Goal: Transaction & Acquisition: Purchase product/service

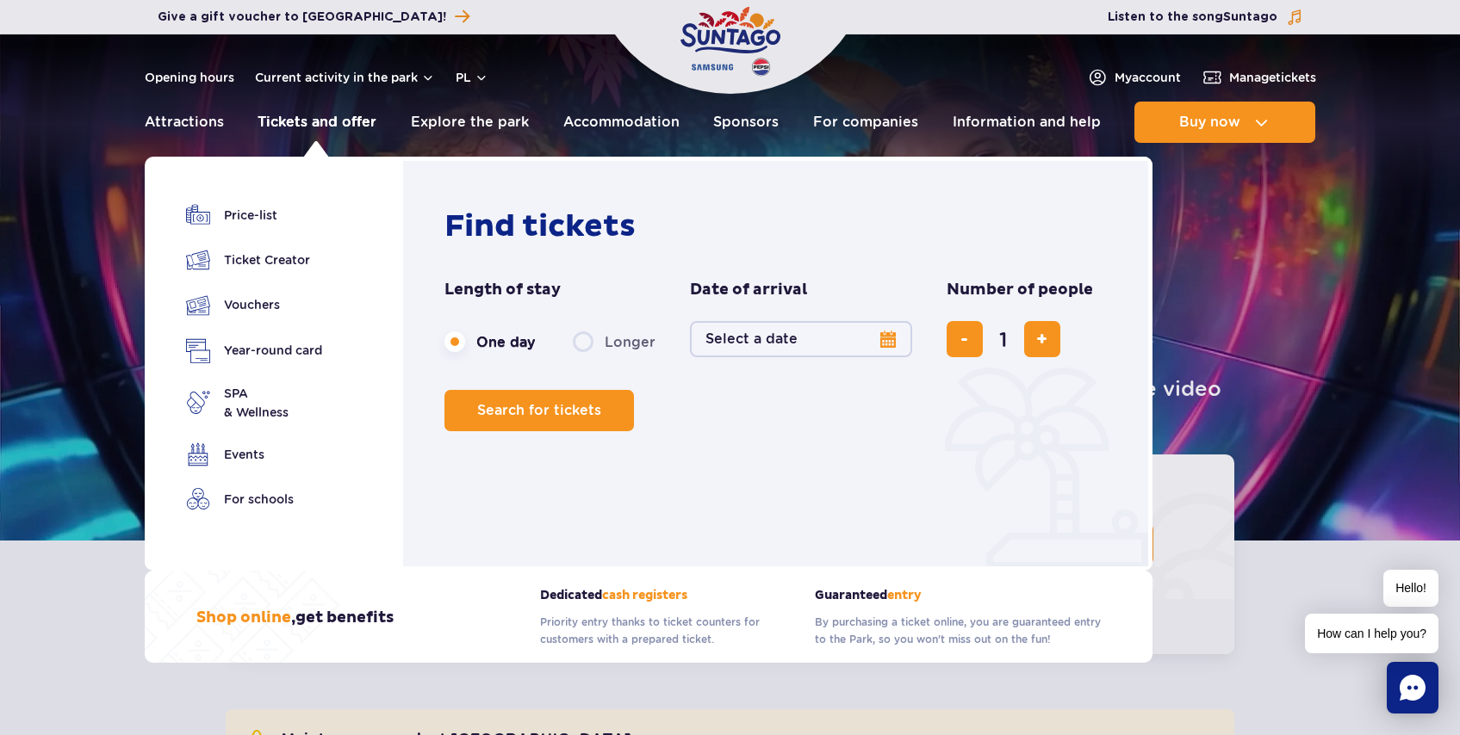
click at [319, 121] on font "Tickets and offer" at bounding box center [316, 122] width 119 height 16
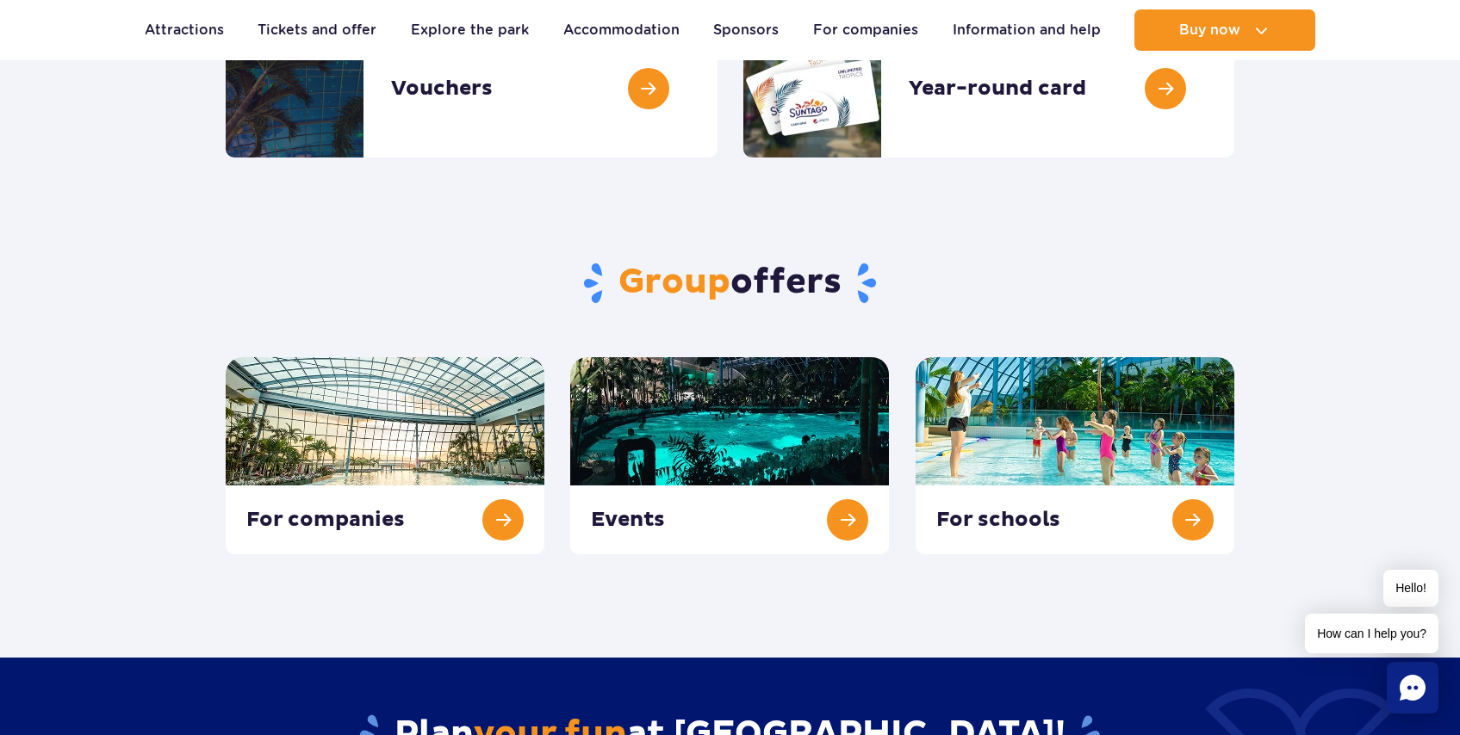
scroll to position [313, 0]
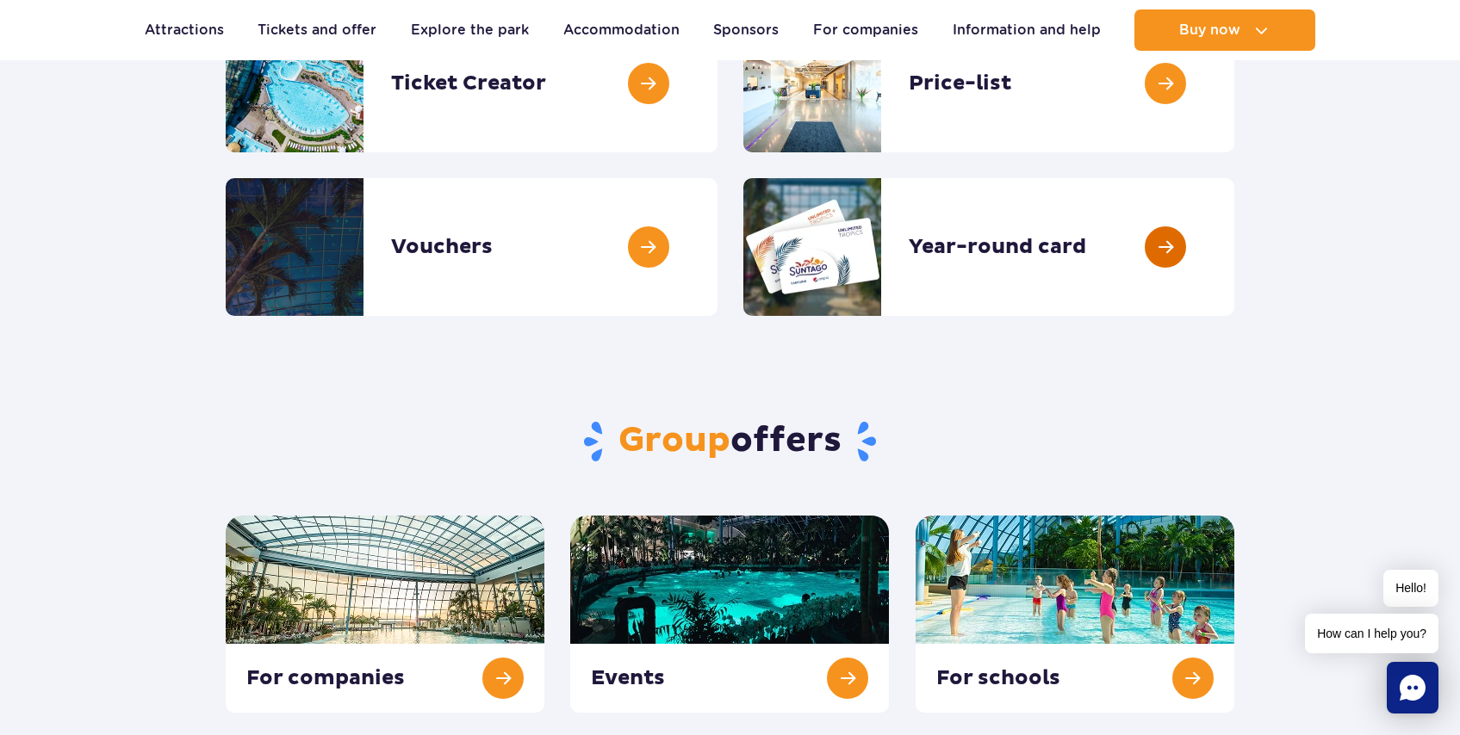
click at [1234, 237] on link at bounding box center [1234, 247] width 0 height 138
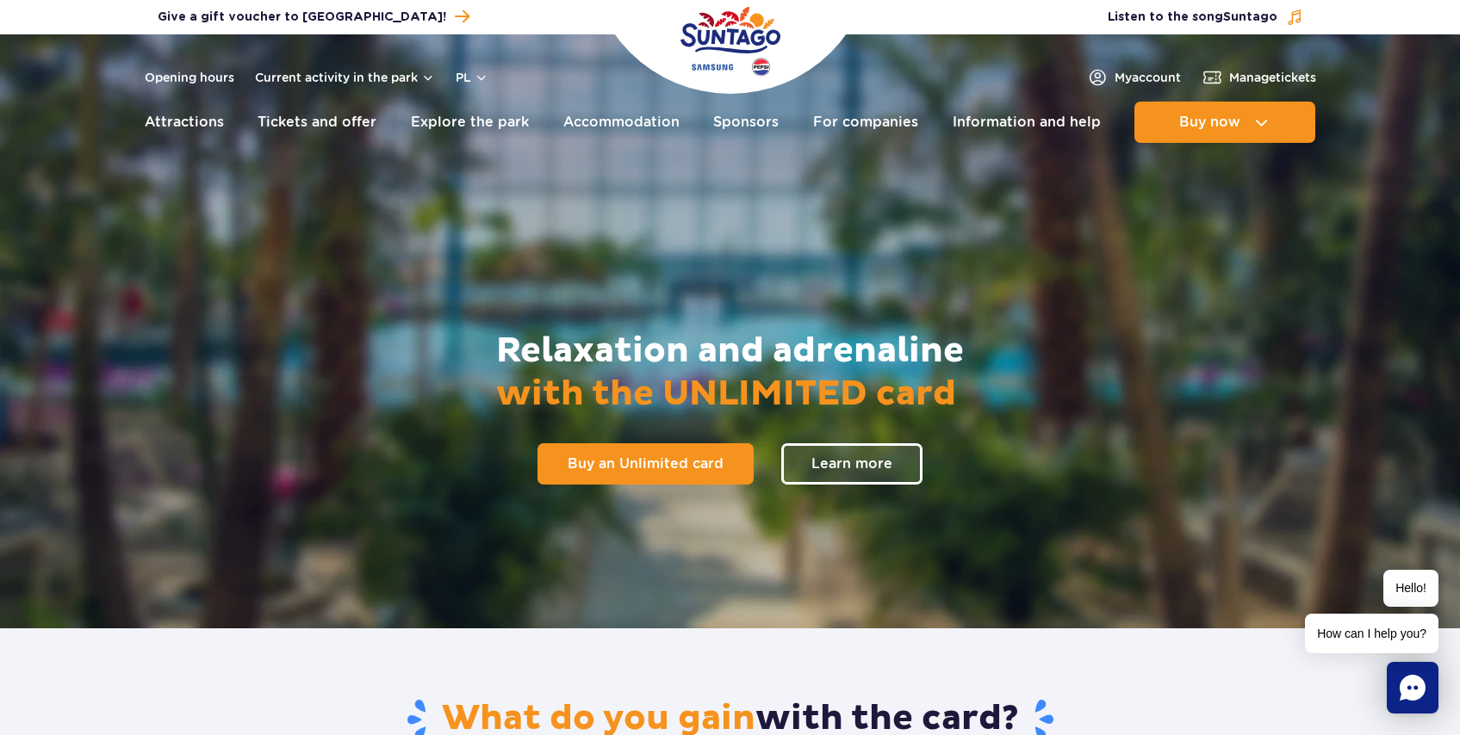
click at [751, 47] on img "Park of Poland" at bounding box center [730, 41] width 100 height 79
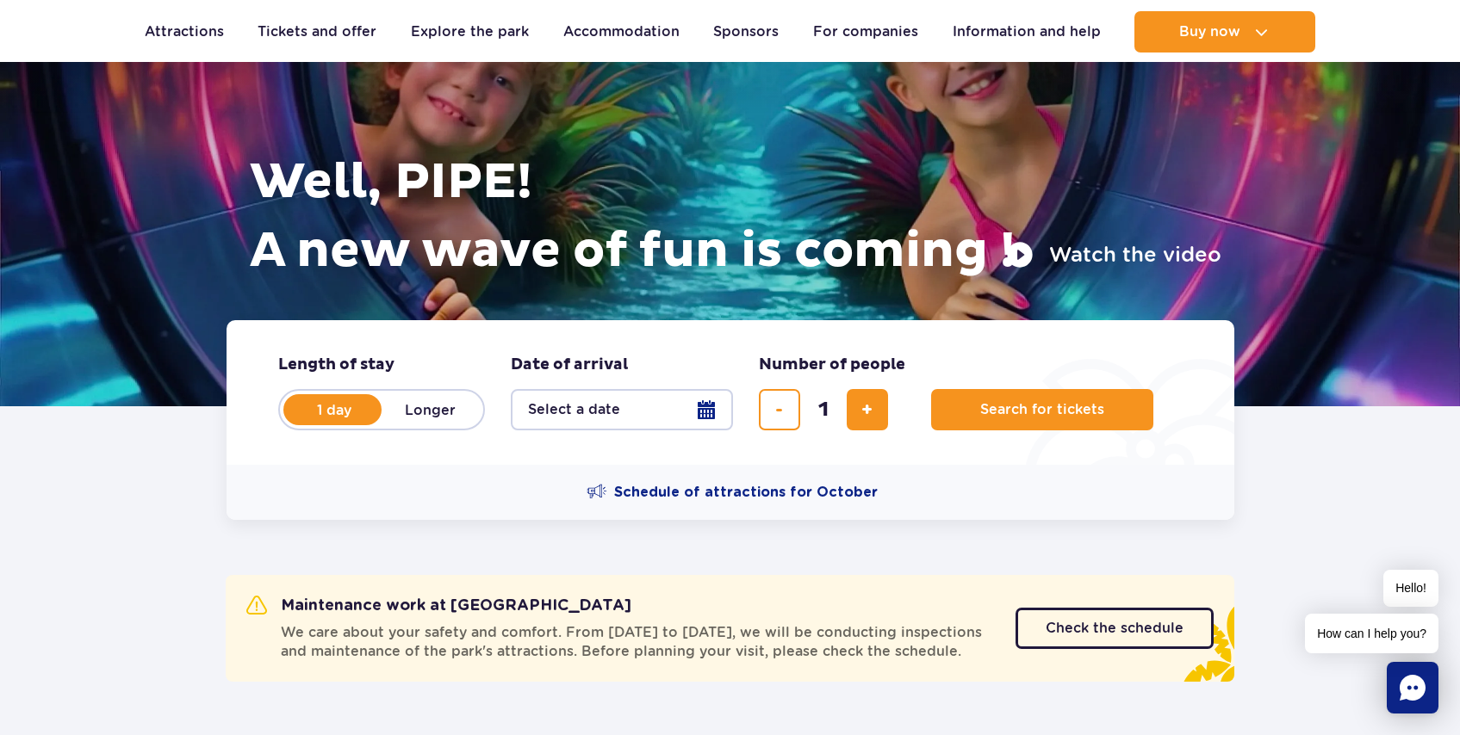
scroll to position [342, 0]
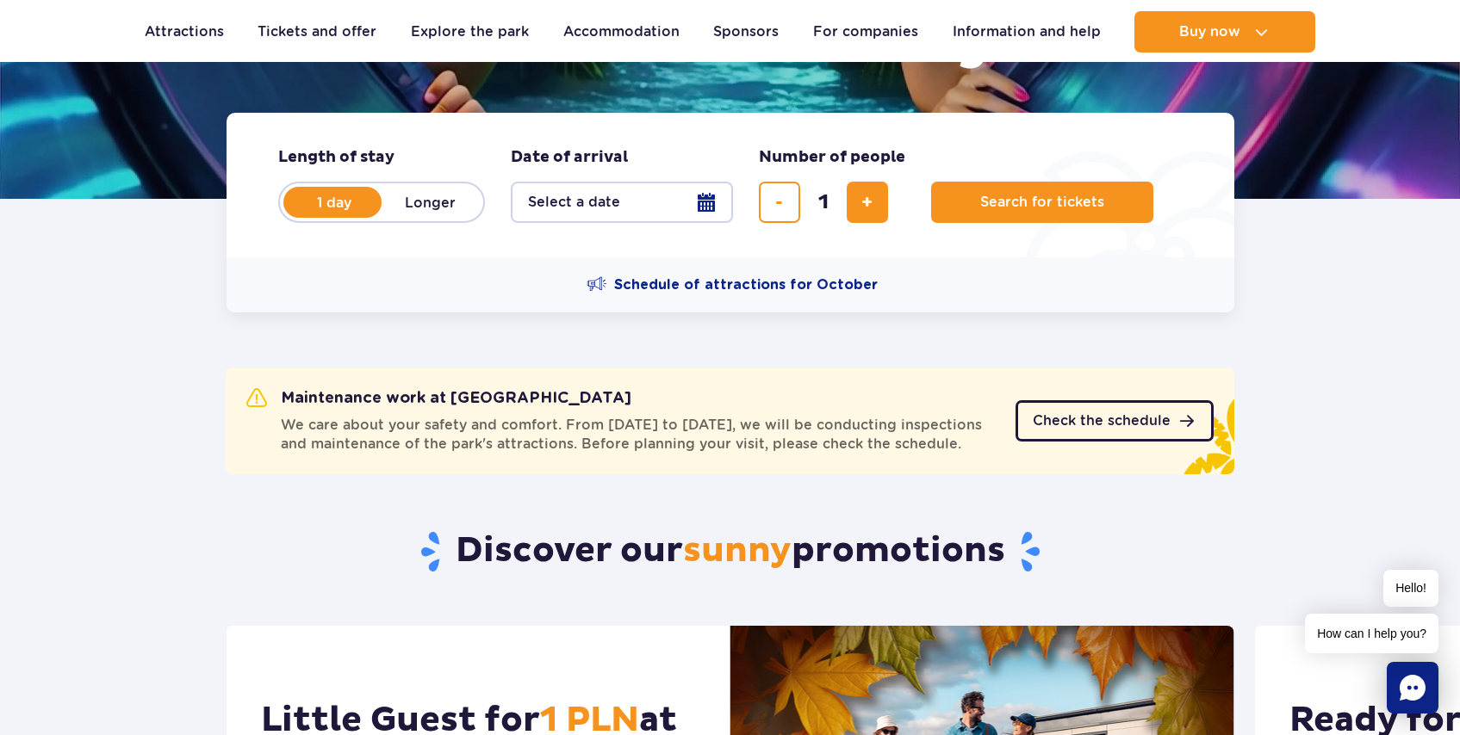
click at [1044, 425] on span "Check the schedule" at bounding box center [1101, 421] width 138 height 14
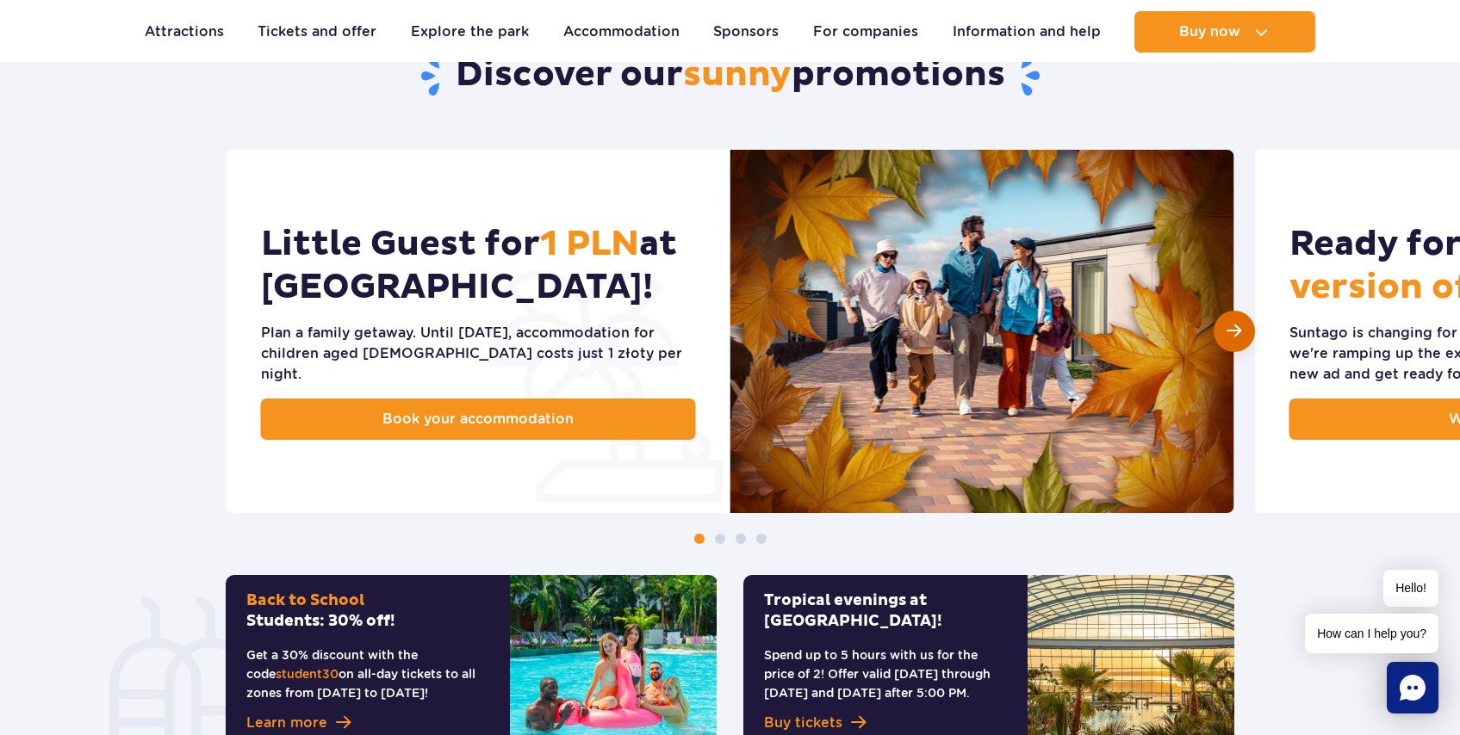
click at [1234, 339] on span "Next slide" at bounding box center [1233, 331] width 15 height 16
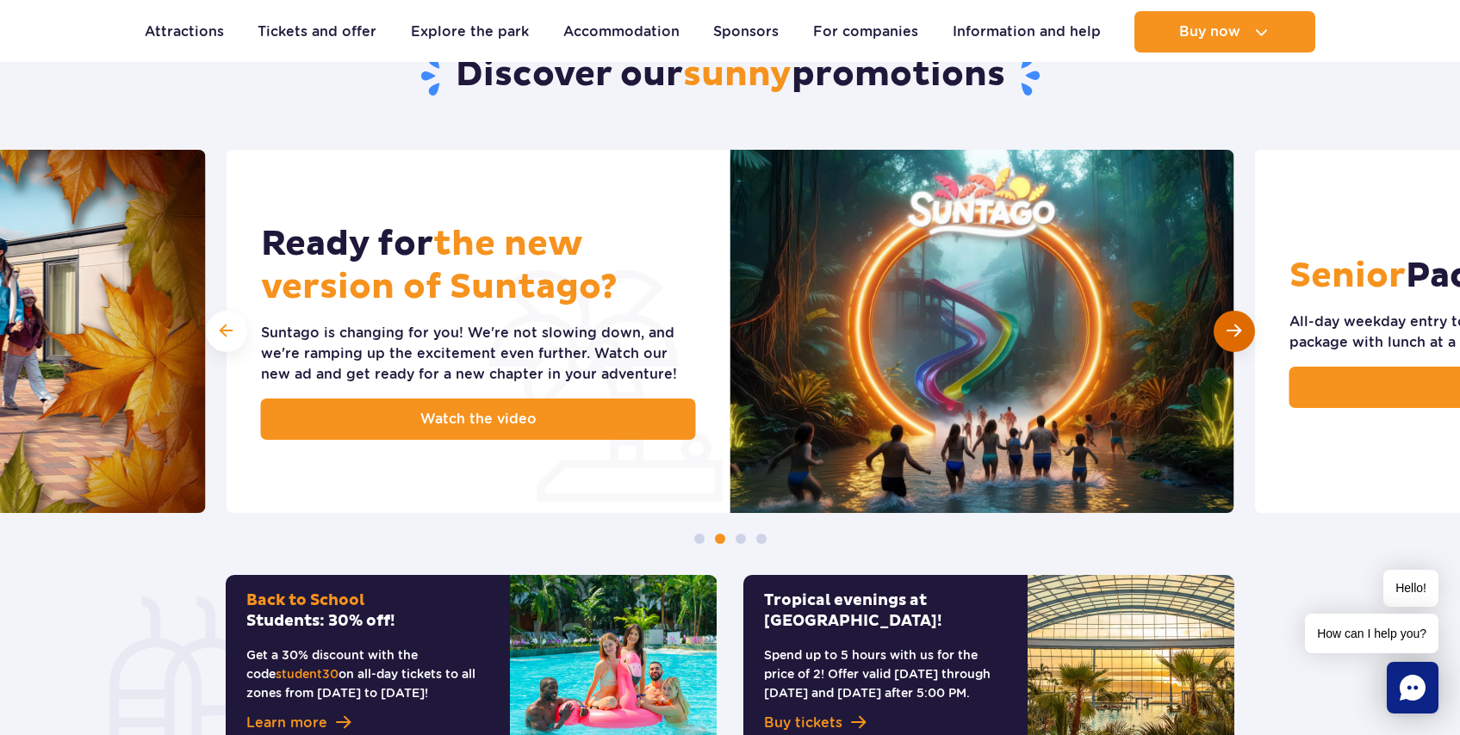
click at [1234, 339] on span "Next slide" at bounding box center [1233, 331] width 15 height 16
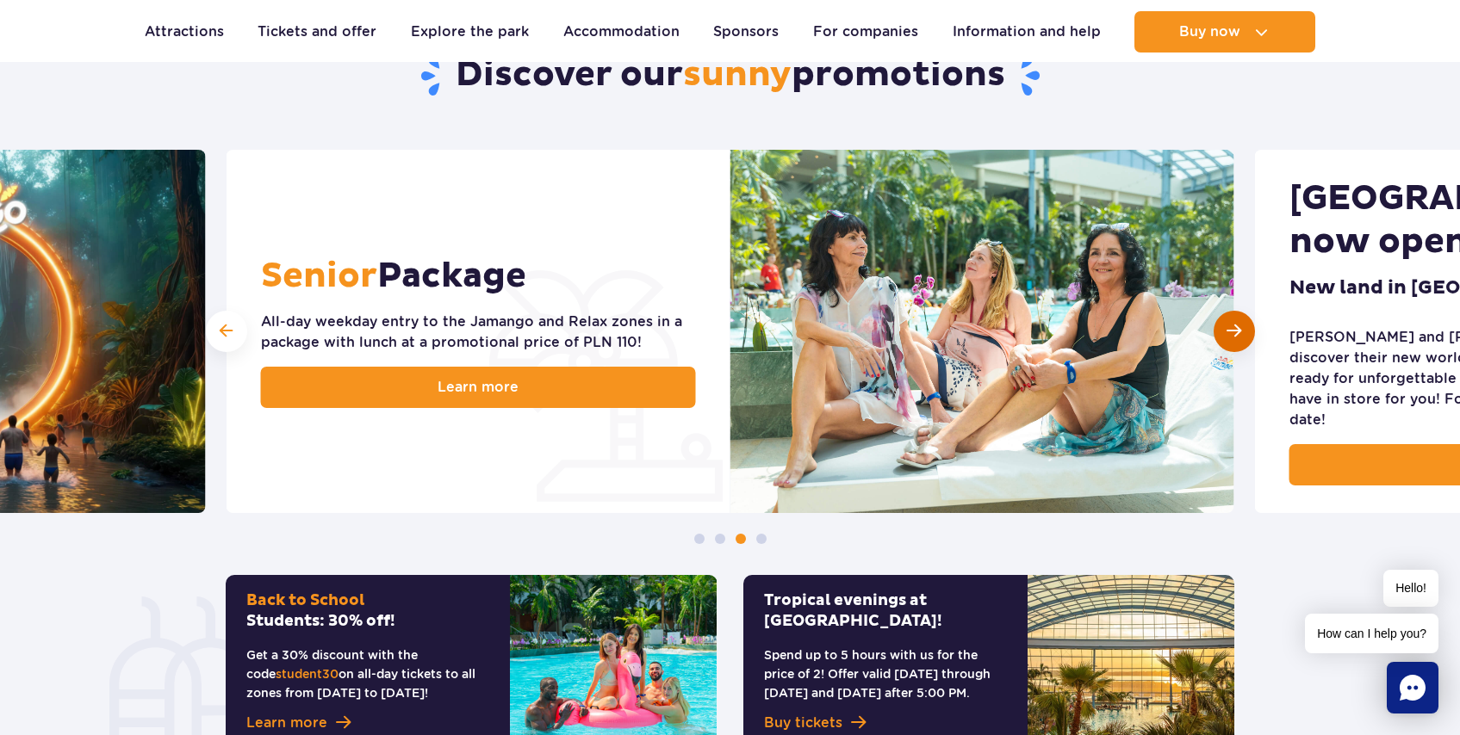
click at [1234, 339] on span "Next slide" at bounding box center [1233, 331] width 15 height 16
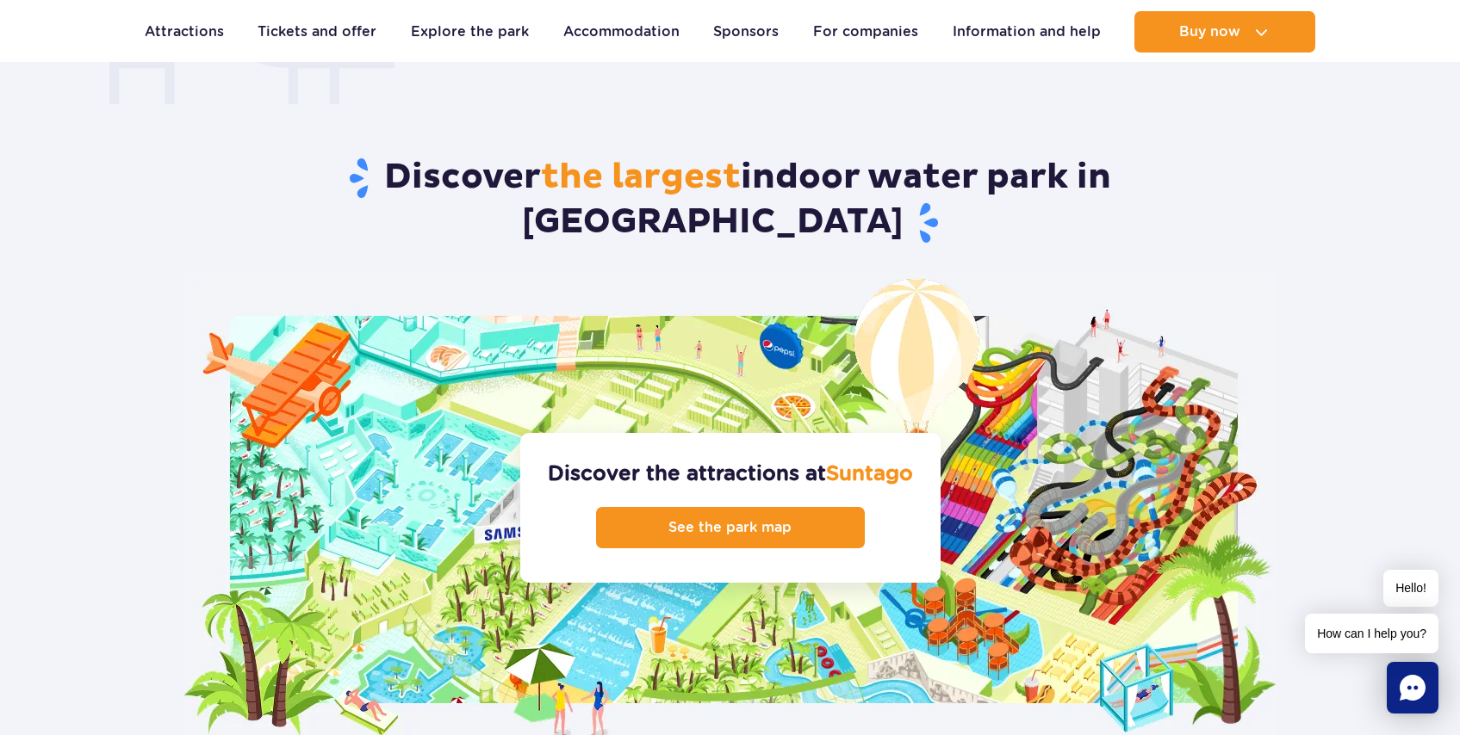
scroll to position [1592, 0]
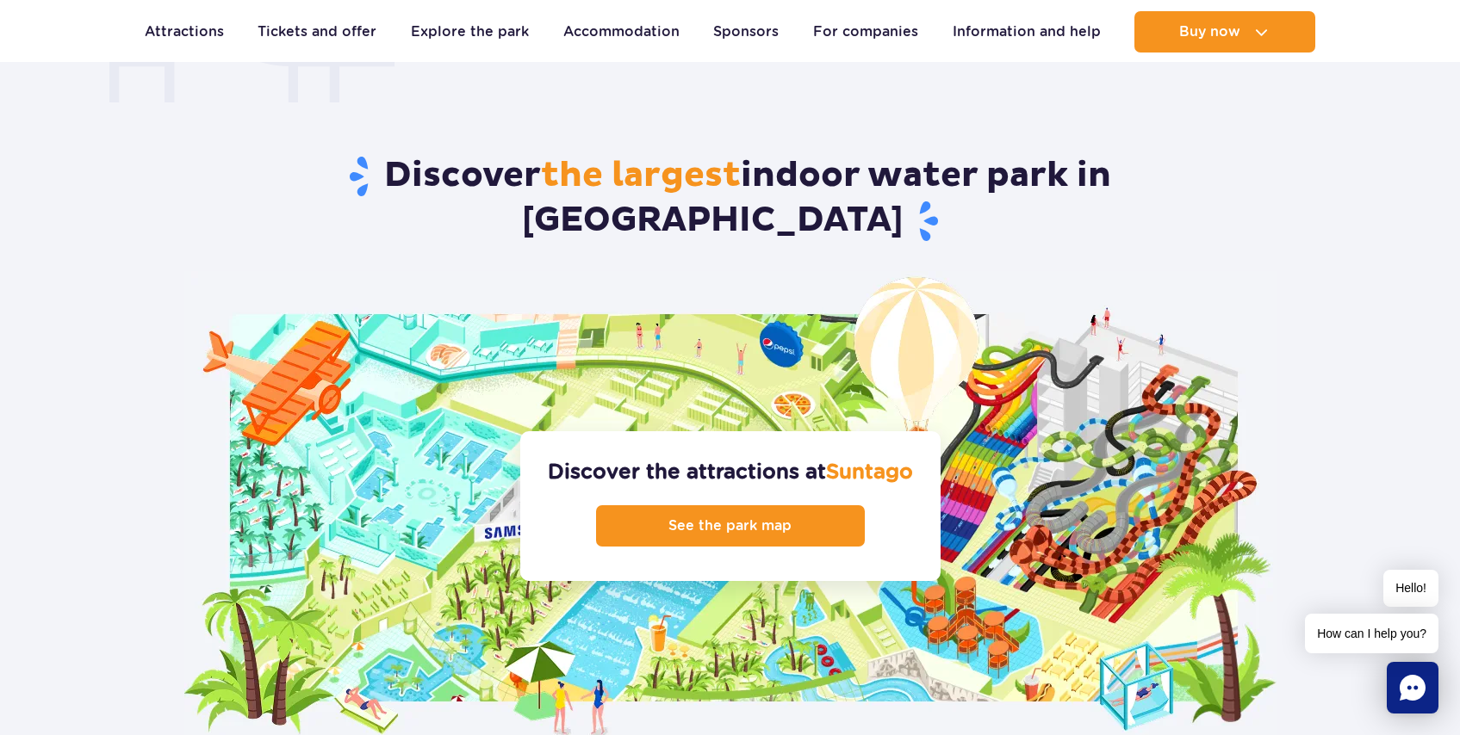
drag, startPoint x: 702, startPoint y: 423, endPoint x: 827, endPoint y: 428, distance: 125.8
click at [826, 459] on font "Discover the attractions at" at bounding box center [687, 471] width 278 height 25
click at [1371, 430] on article "Discover the largest indoor water park in Europe Discover the attractions at Su…" at bounding box center [730, 396] width 1460 height 691
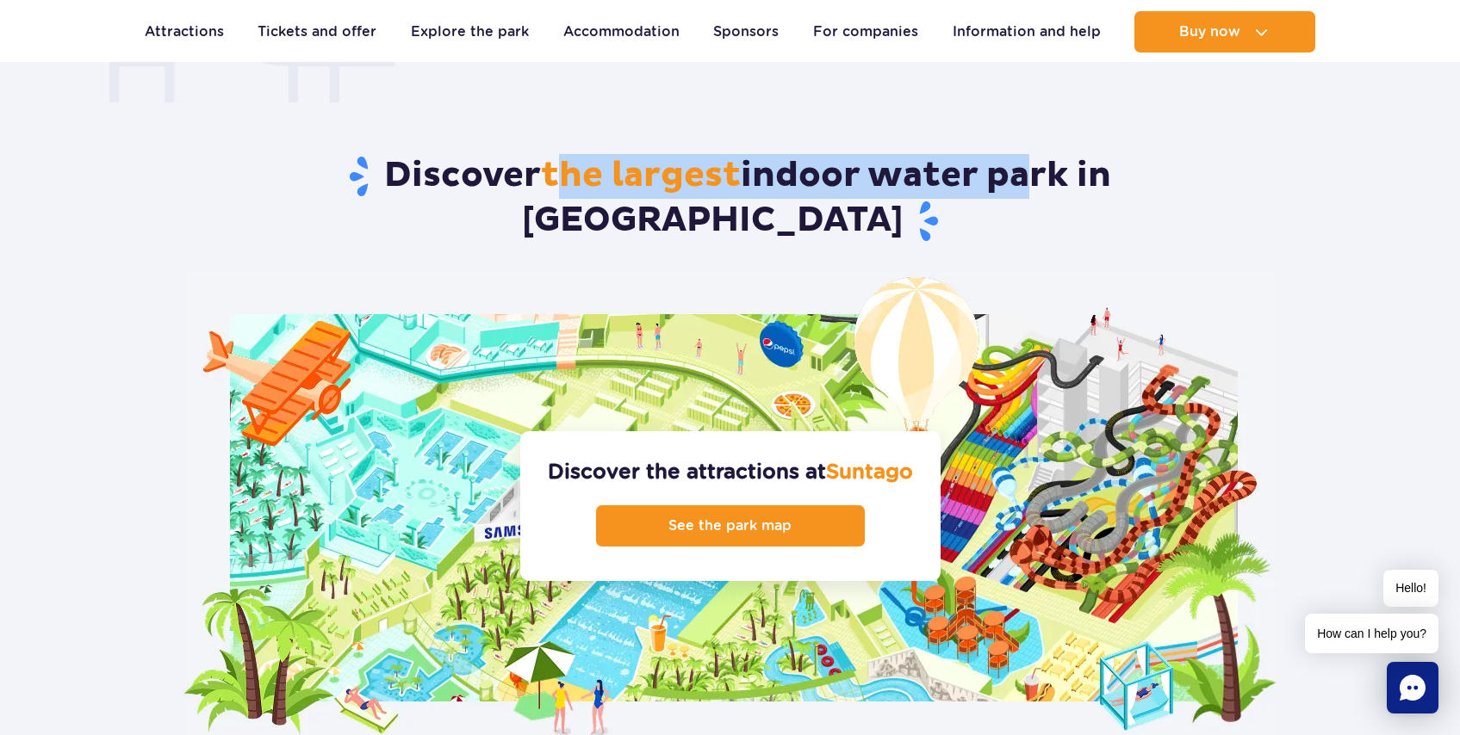
drag, startPoint x: 475, startPoint y: 168, endPoint x: 919, endPoint y: 152, distance: 443.7
click at [919, 154] on h2 "Discover the largest indoor water park in Europe" at bounding box center [730, 199] width 1099 height 90
click at [919, 154] on font "indoor water park in Europe" at bounding box center [816, 198] width 589 height 88
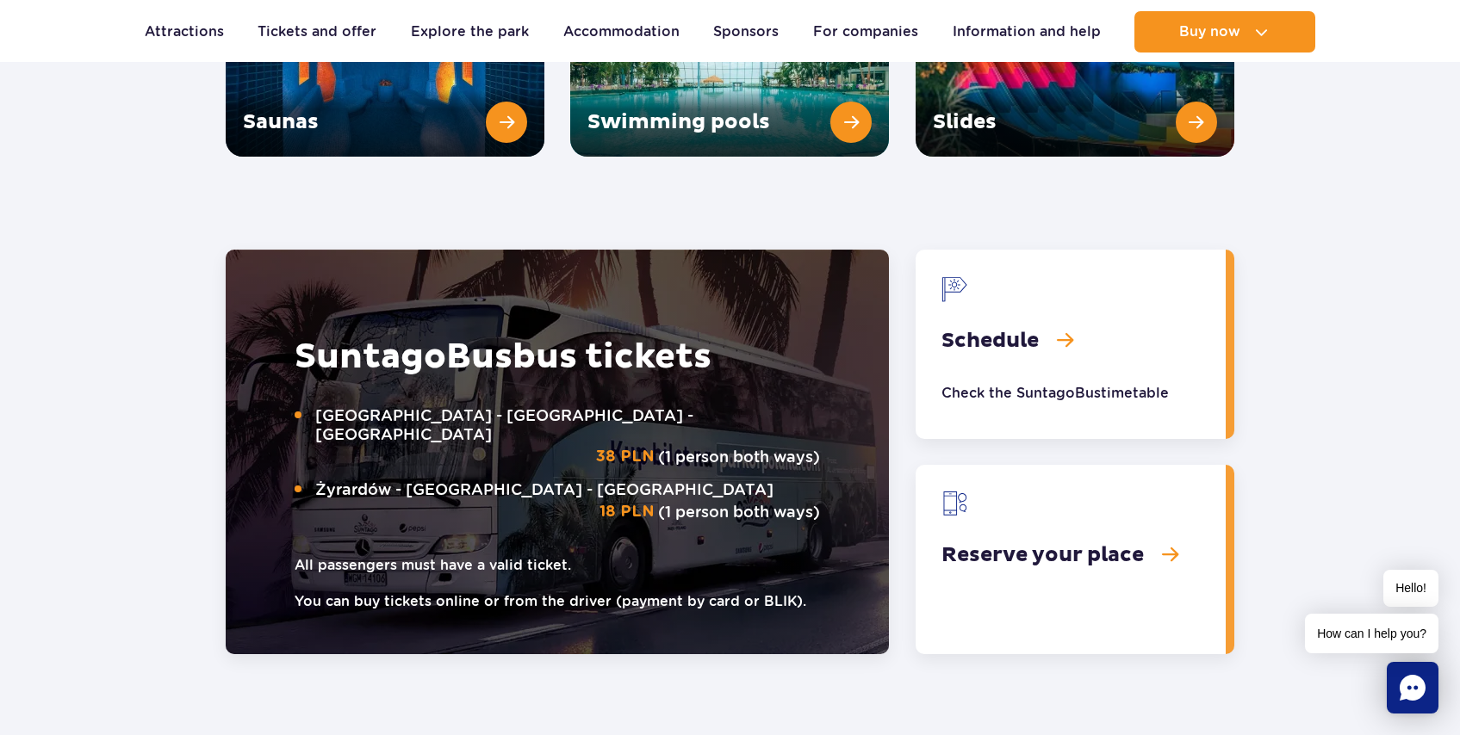
scroll to position [2581, 0]
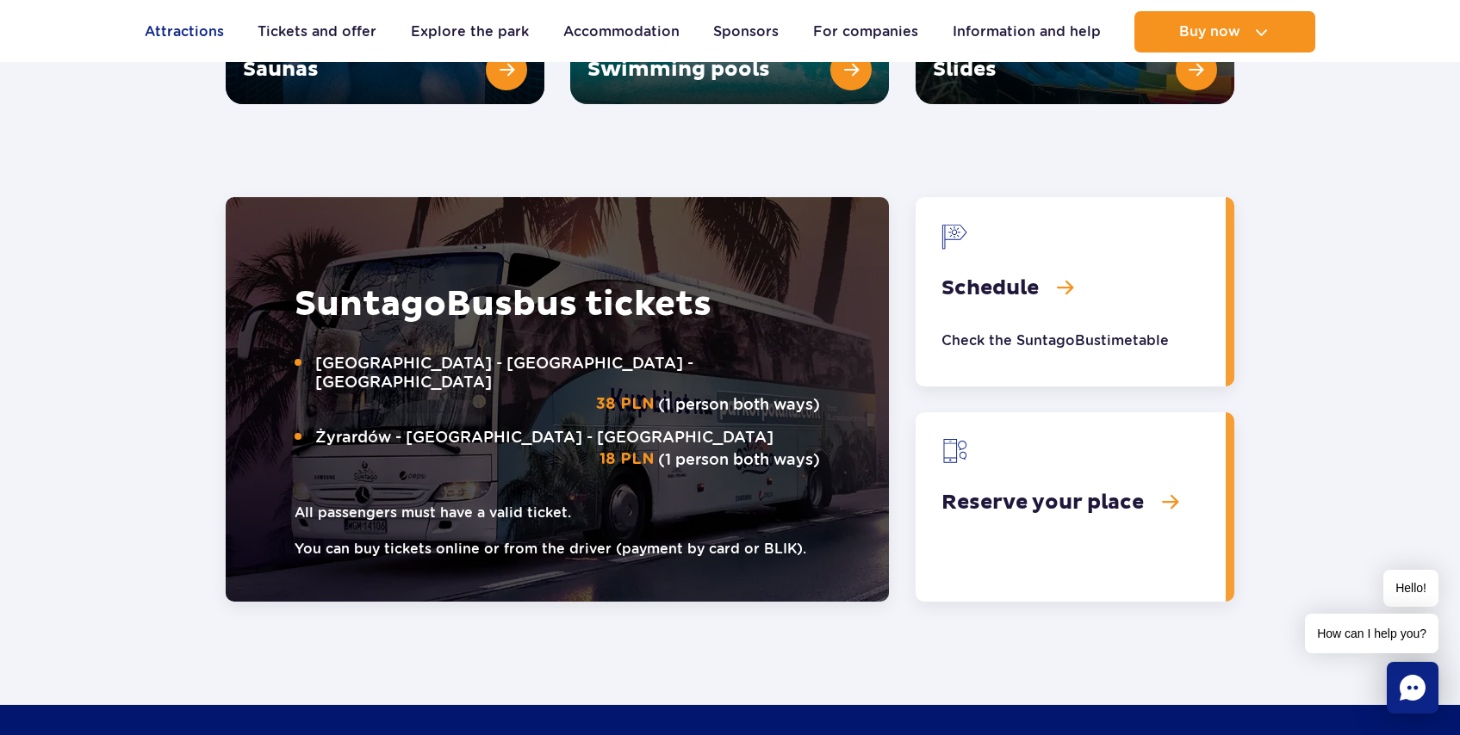
click at [171, 34] on font "Attractions" at bounding box center [184, 31] width 79 height 16
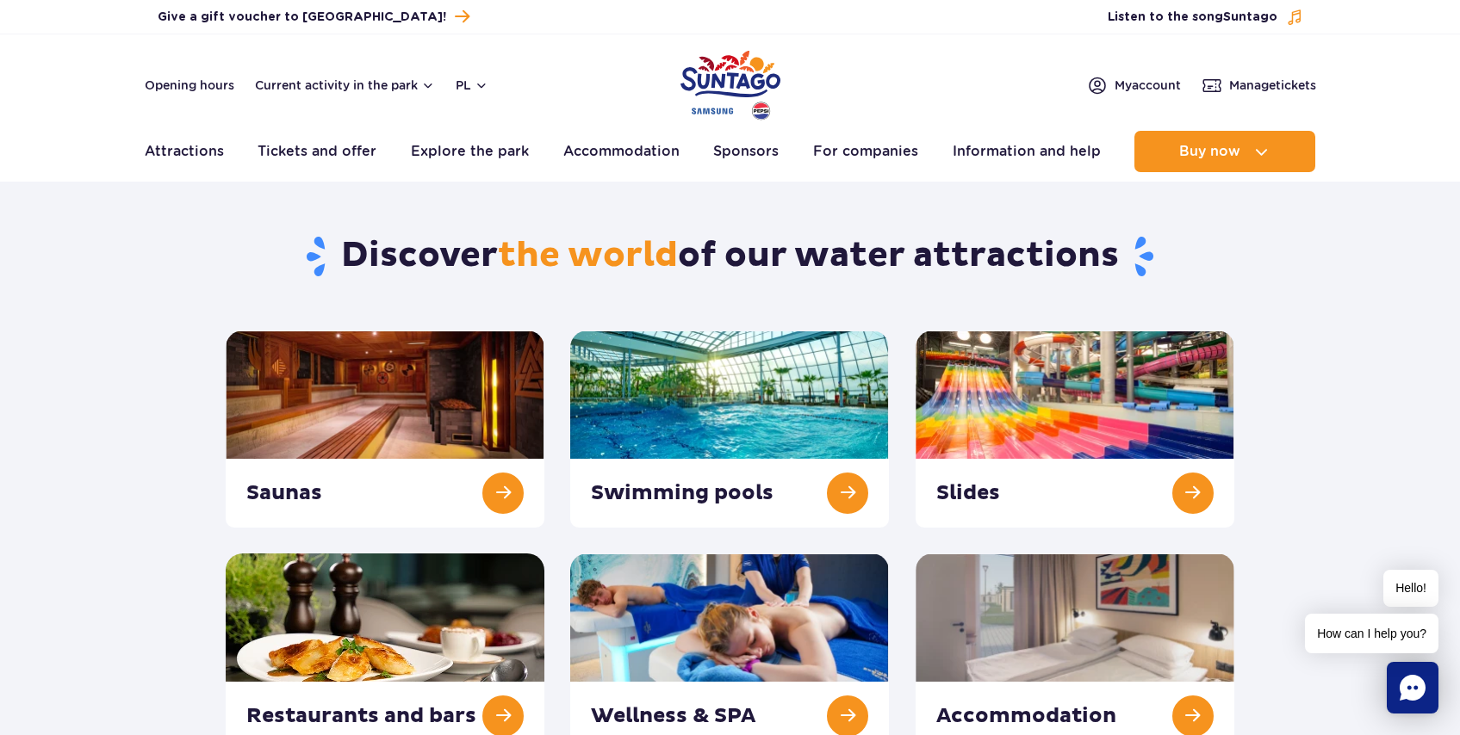
click at [672, 70] on header "Opening hours Current activity in the park pl PL EN UA My account Manage ticket…" at bounding box center [730, 107] width 1460 height 147
click at [703, 72] on img "Park of Poland" at bounding box center [730, 85] width 100 height 79
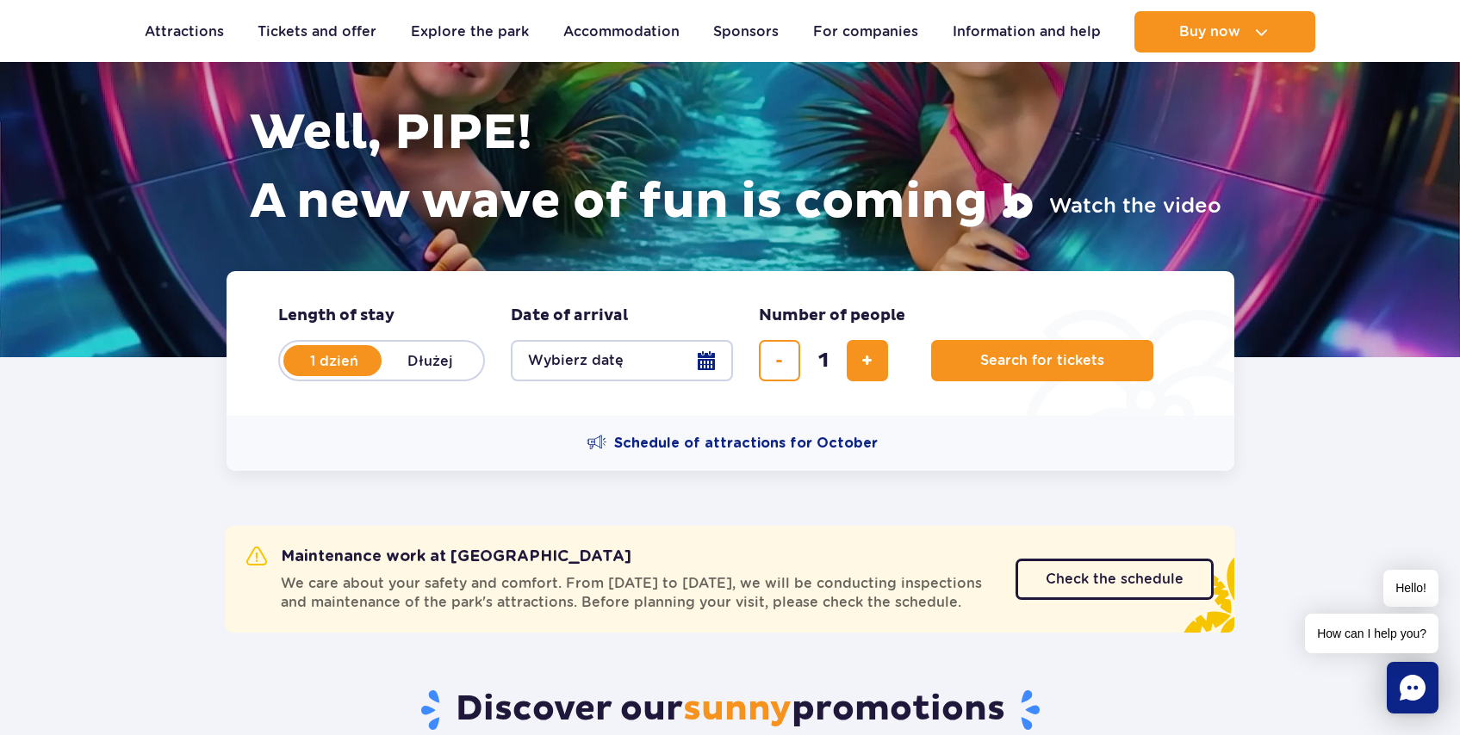
click at [696, 356] on button "Wybierz datę" at bounding box center [622, 360] width 222 height 41
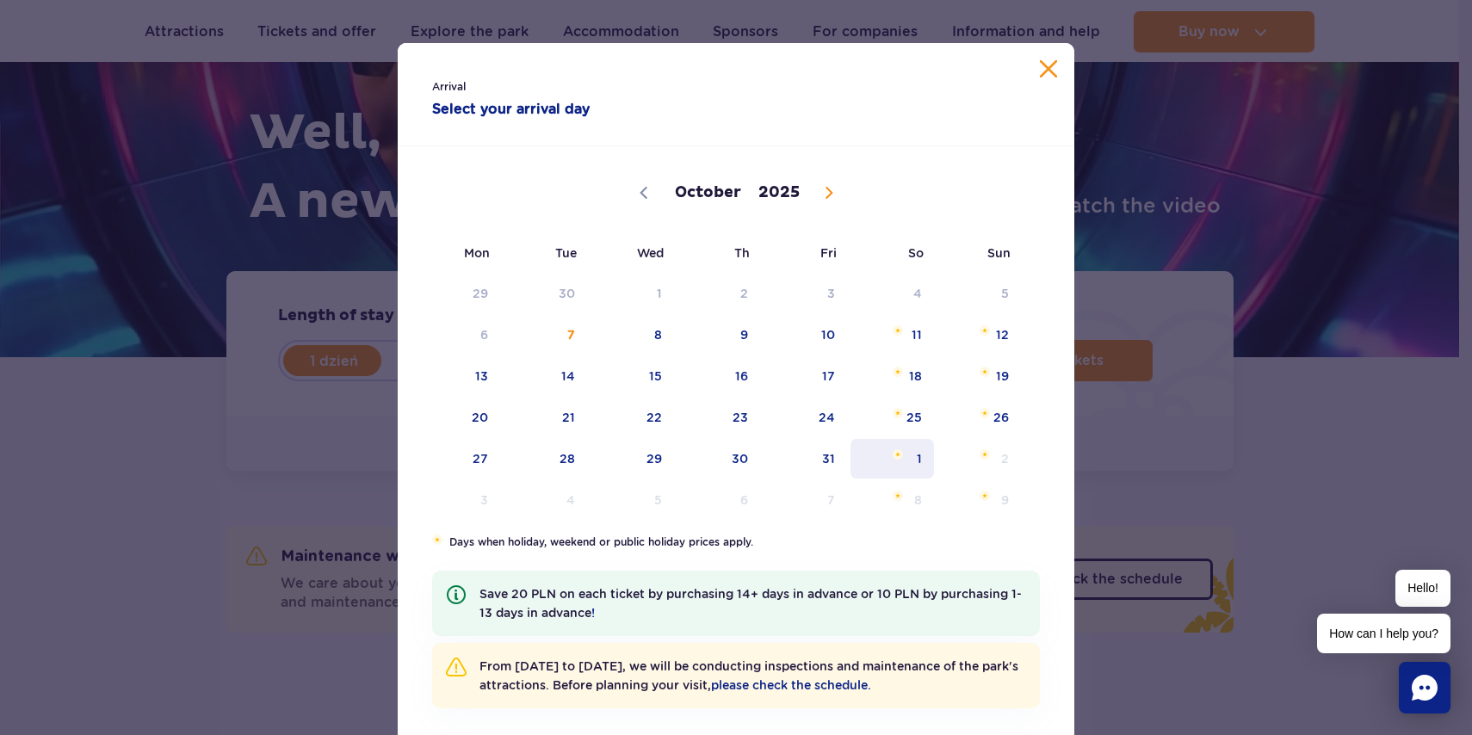
click at [894, 459] on span "November 1, 2025" at bounding box center [898, 454] width 10 height 10
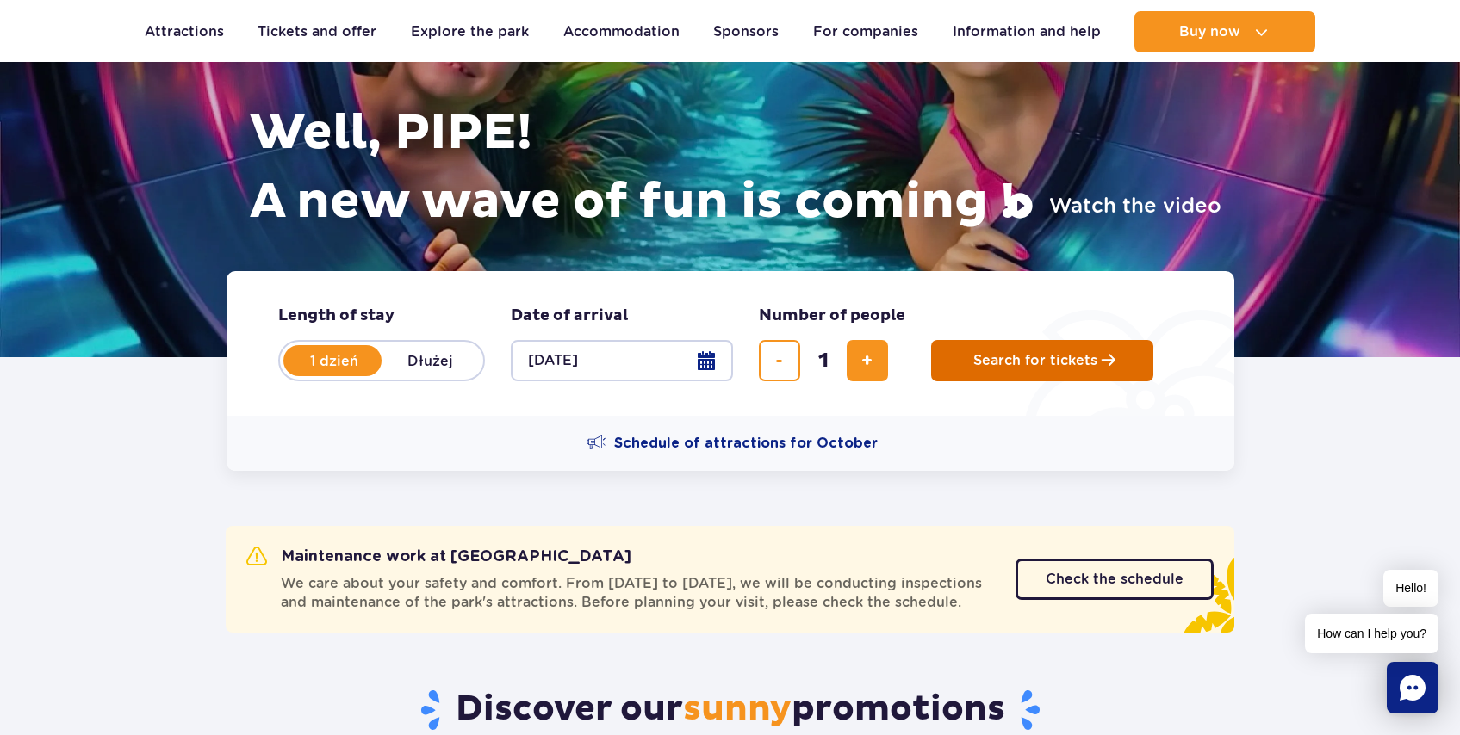
click at [1051, 356] on span "Search for tickets" at bounding box center [1035, 360] width 124 height 15
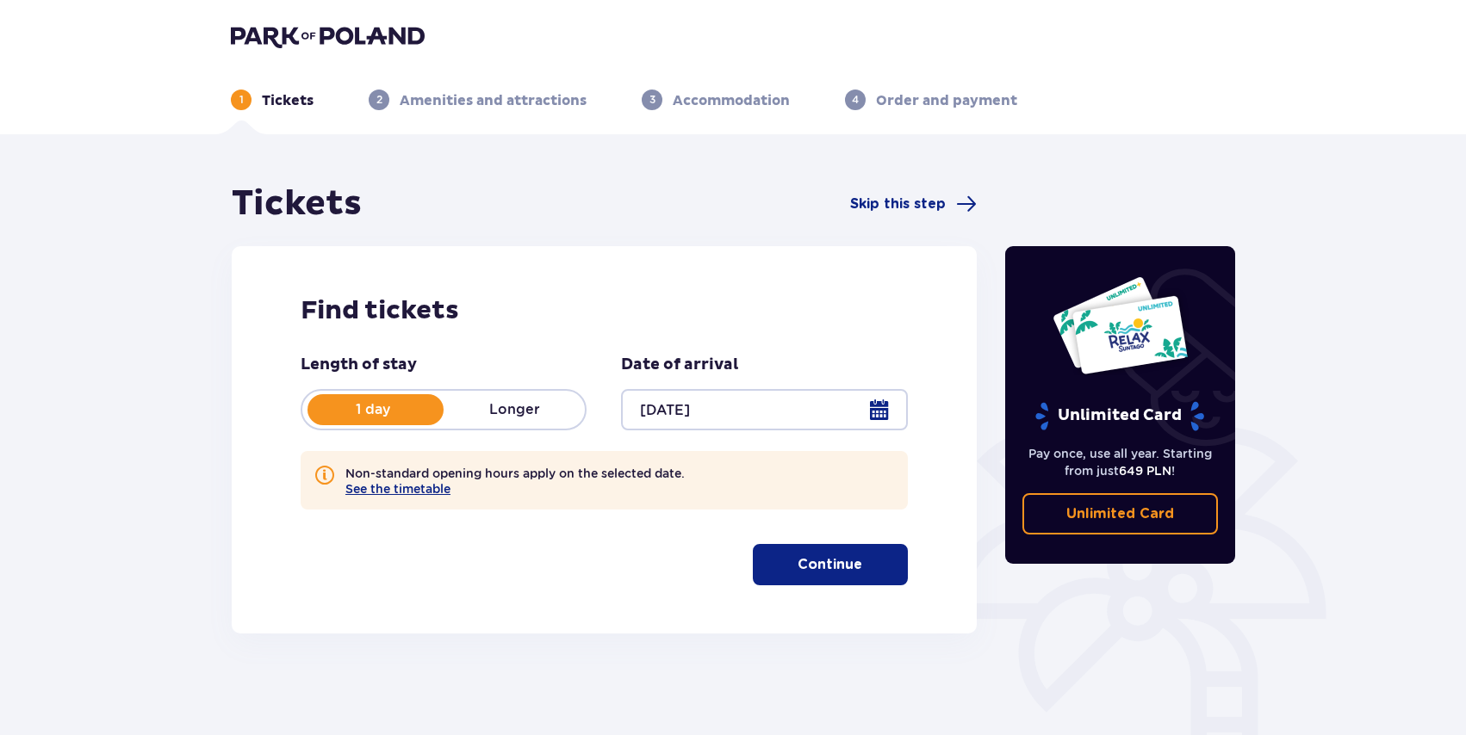
click at [803, 544] on button "Continue" at bounding box center [830, 564] width 155 height 41
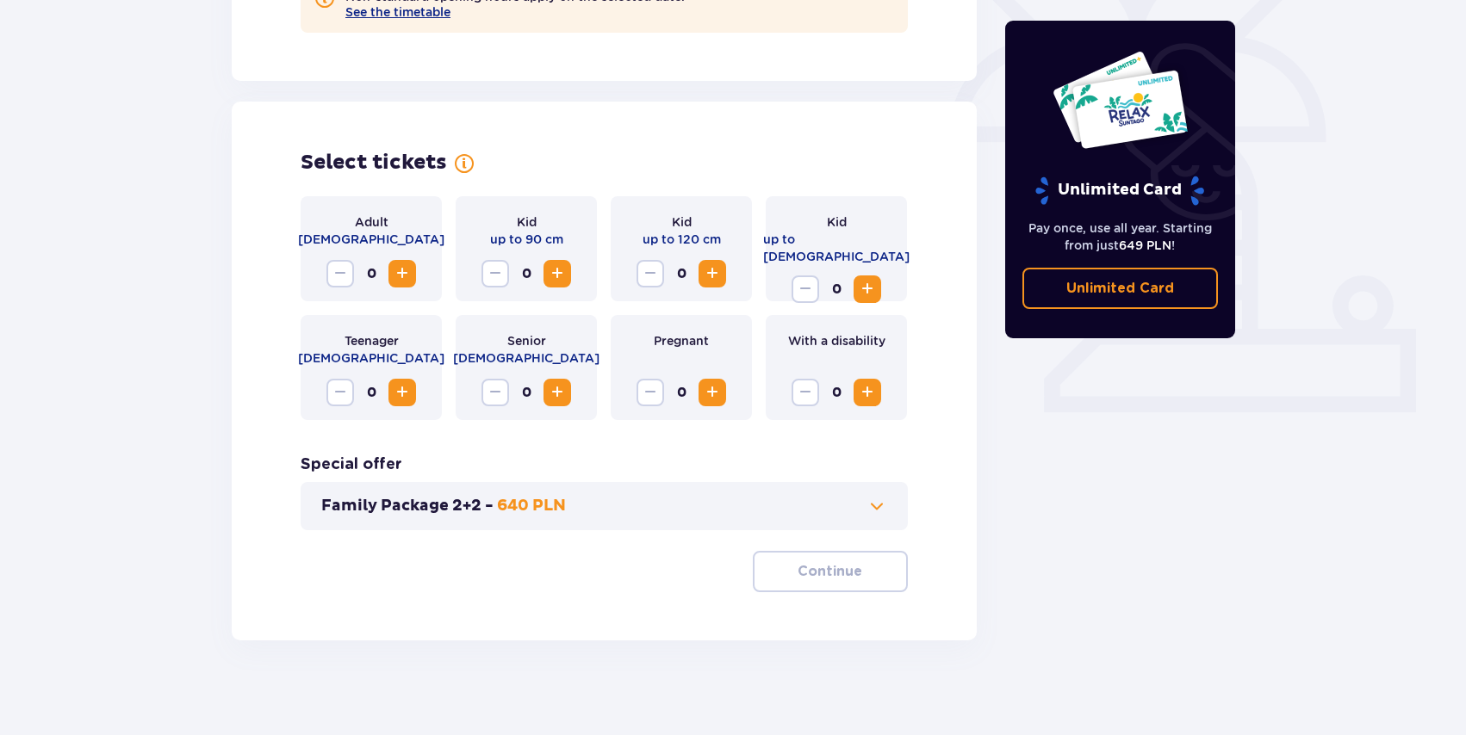
scroll to position [487, 0]
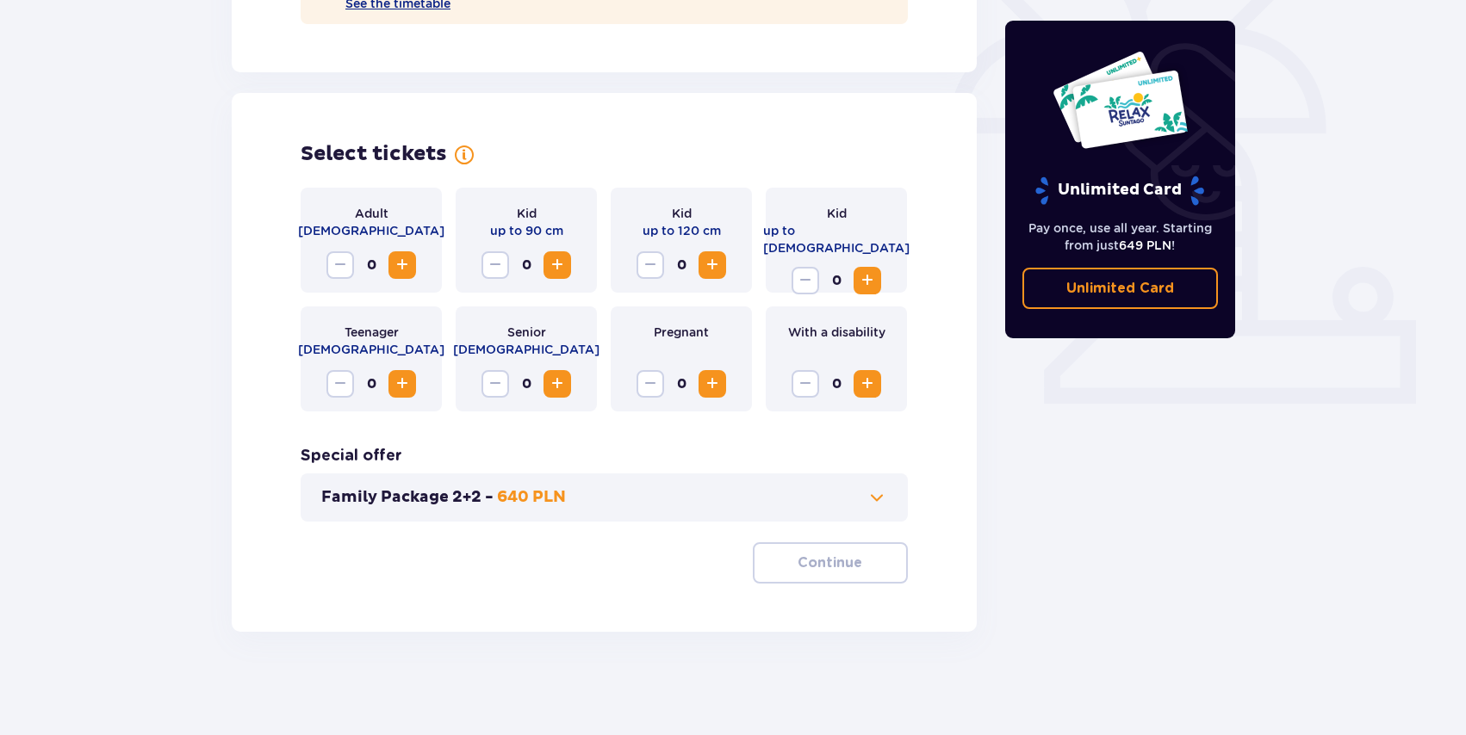
click at [418, 265] on div "Adult [DEMOGRAPHIC_DATA] 0" at bounding box center [371, 240] width 141 height 105
click at [414, 266] on button "Increase" at bounding box center [402, 265] width 28 height 28
click at [893, 567] on button "Continue" at bounding box center [830, 562] width 155 height 41
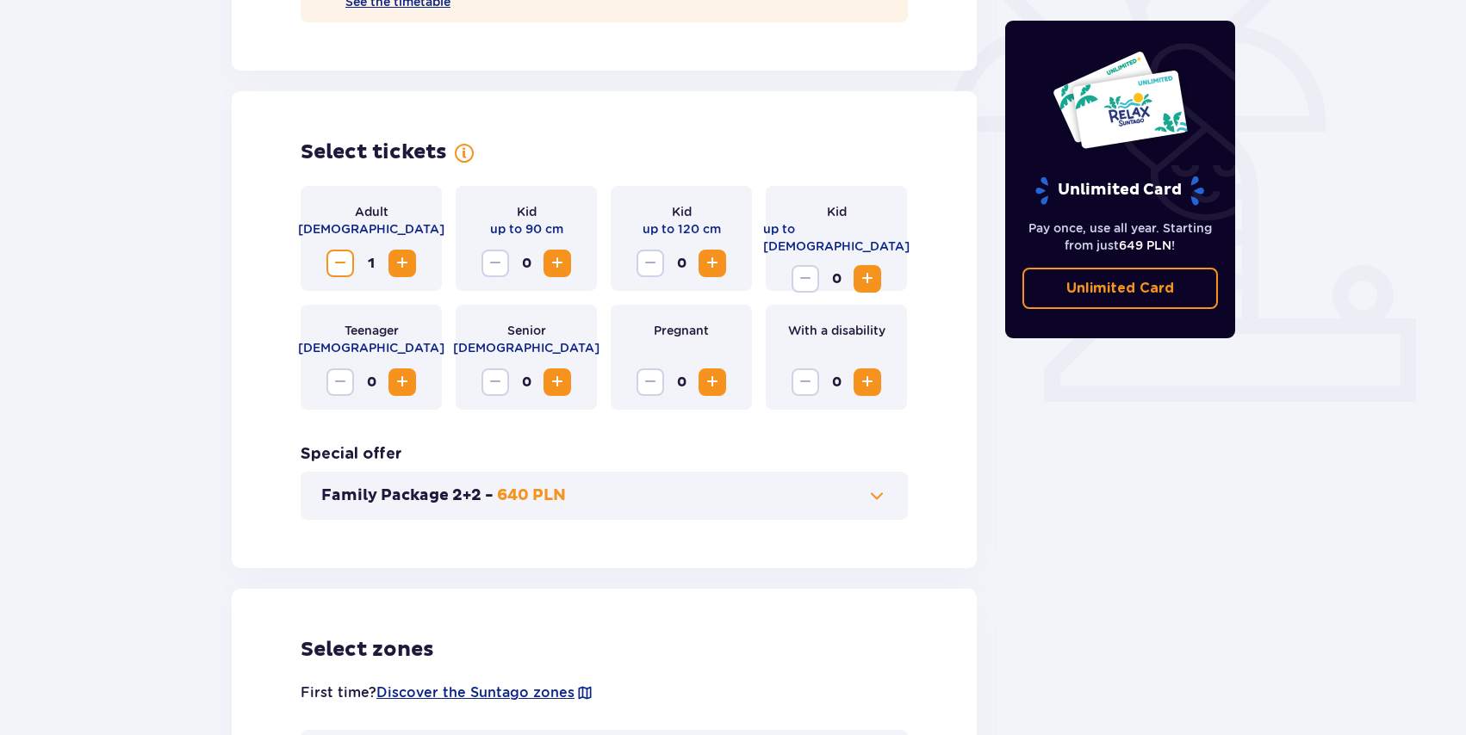
scroll to position [474, 0]
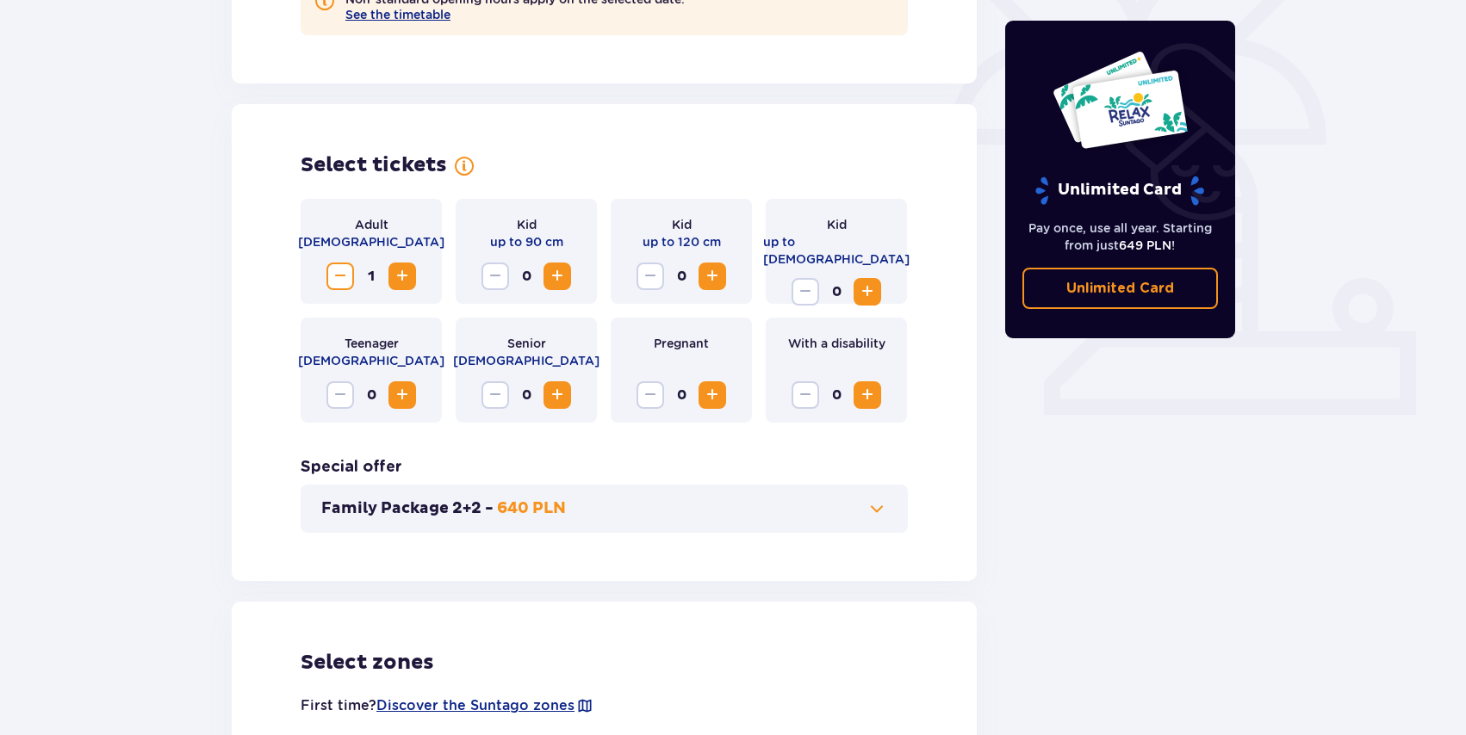
click at [811, 506] on button "Family Package 2+2 - 640 PLN" at bounding box center [604, 509] width 566 height 21
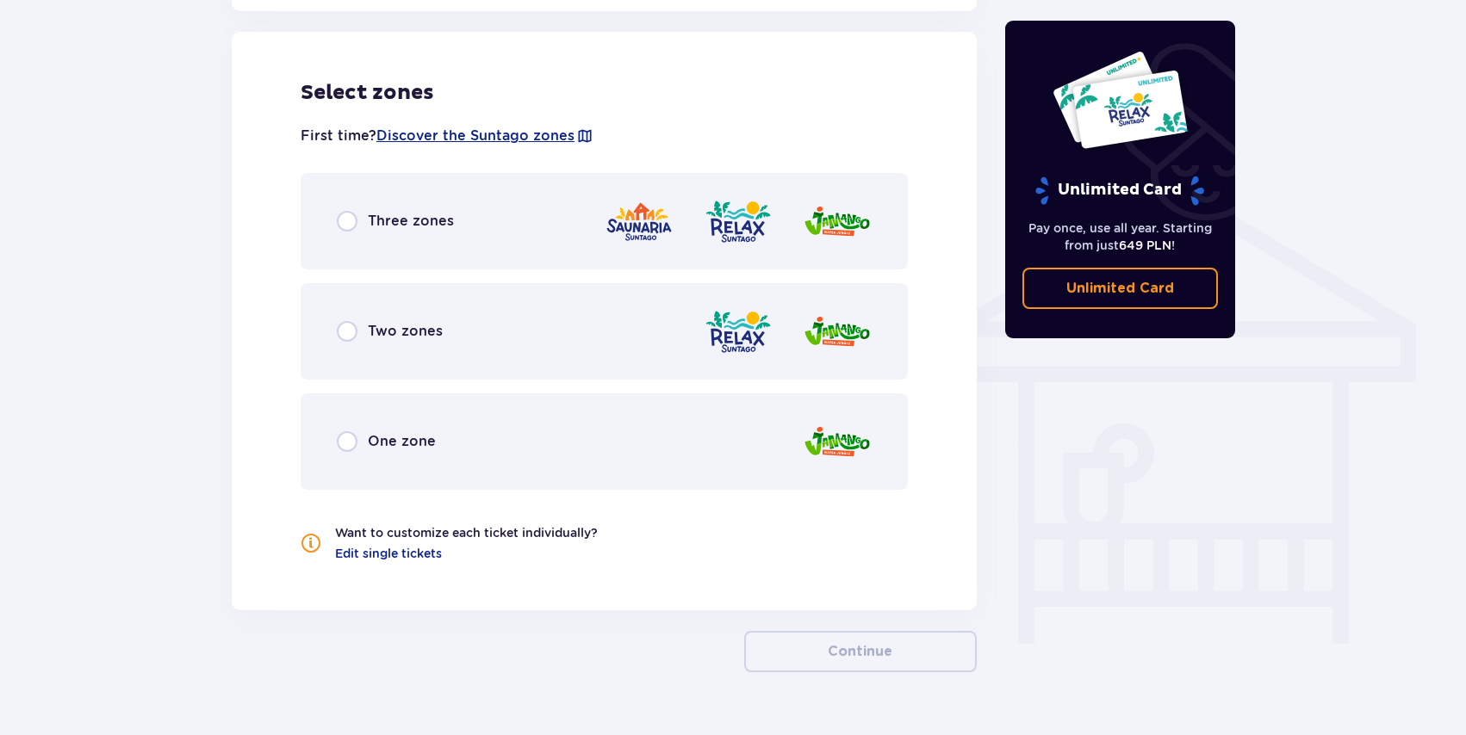
scroll to position [1239, 0]
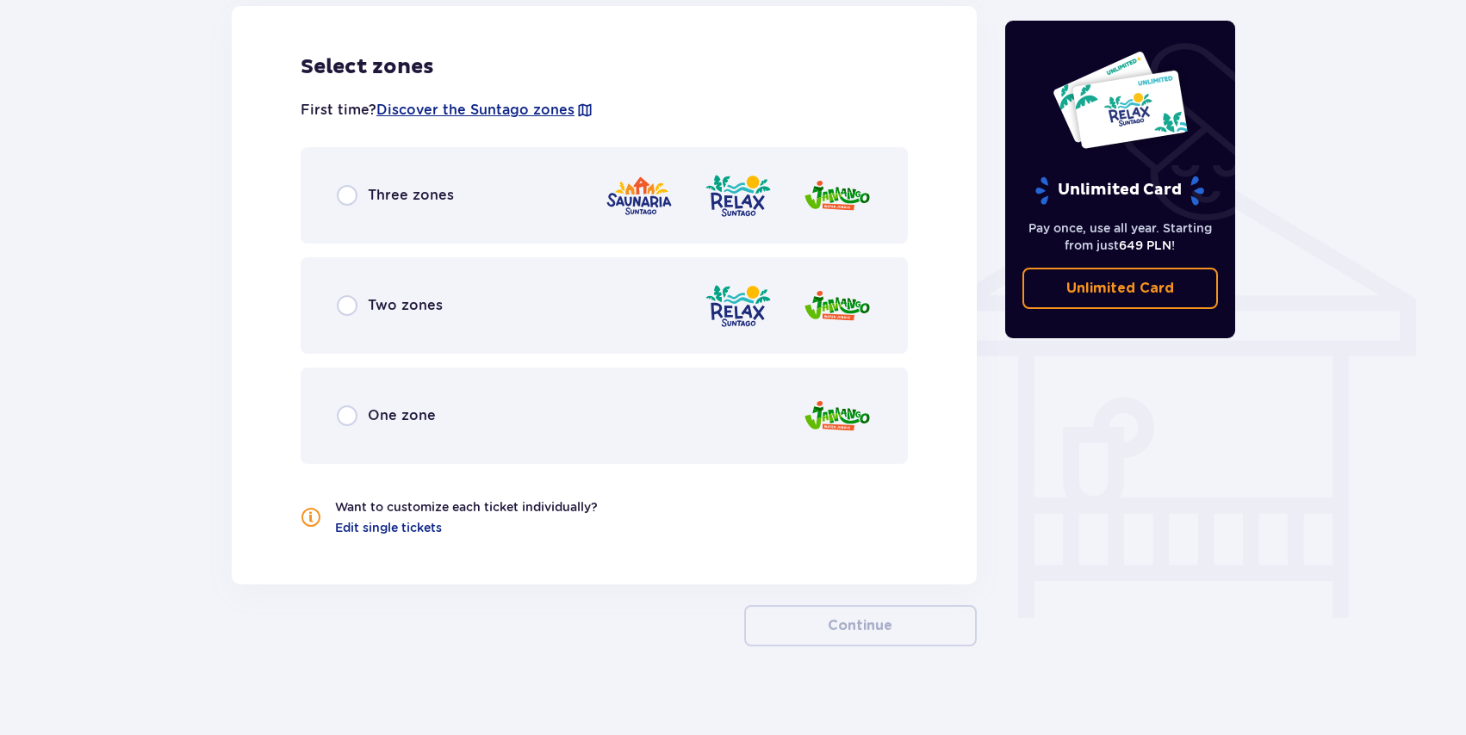
click at [406, 187] on font "Three zones" at bounding box center [411, 195] width 86 height 16
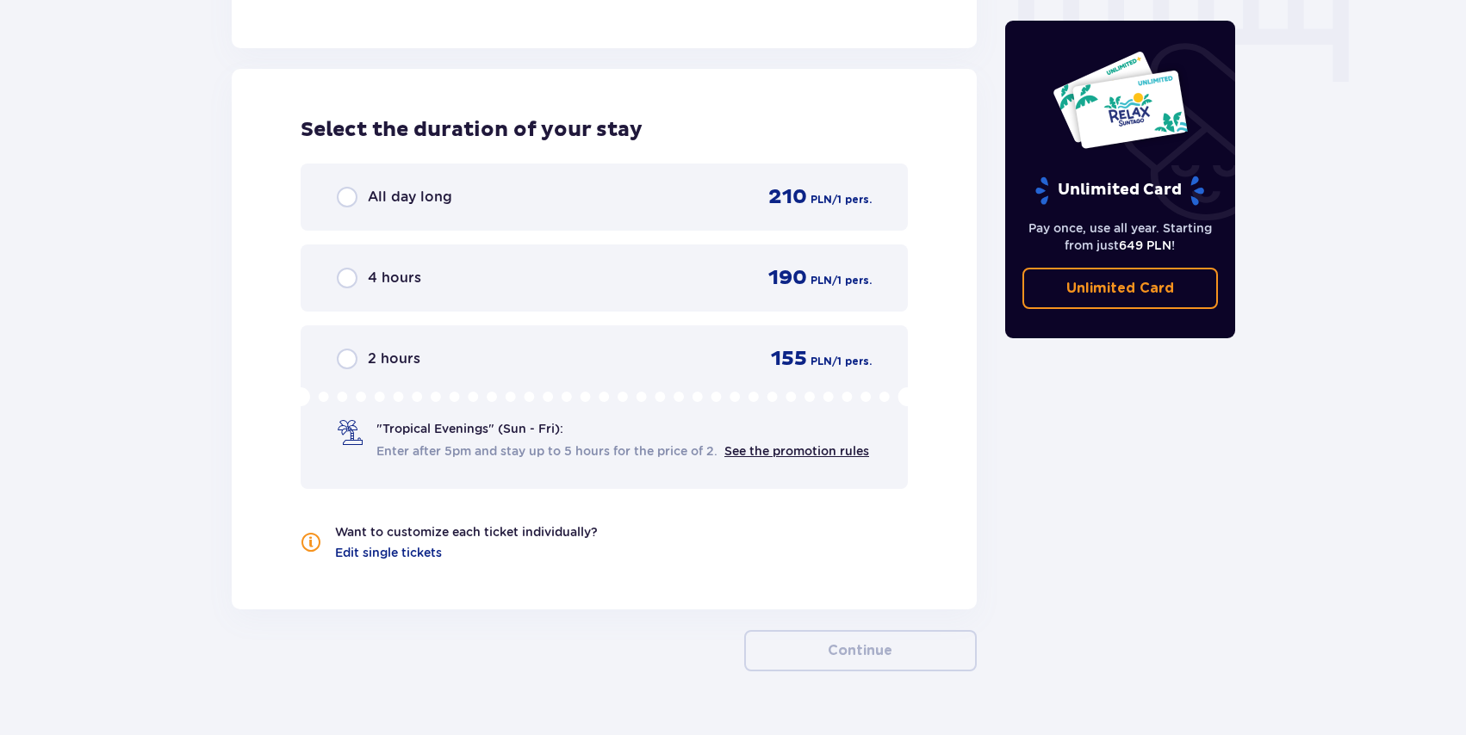
scroll to position [1790, 0]
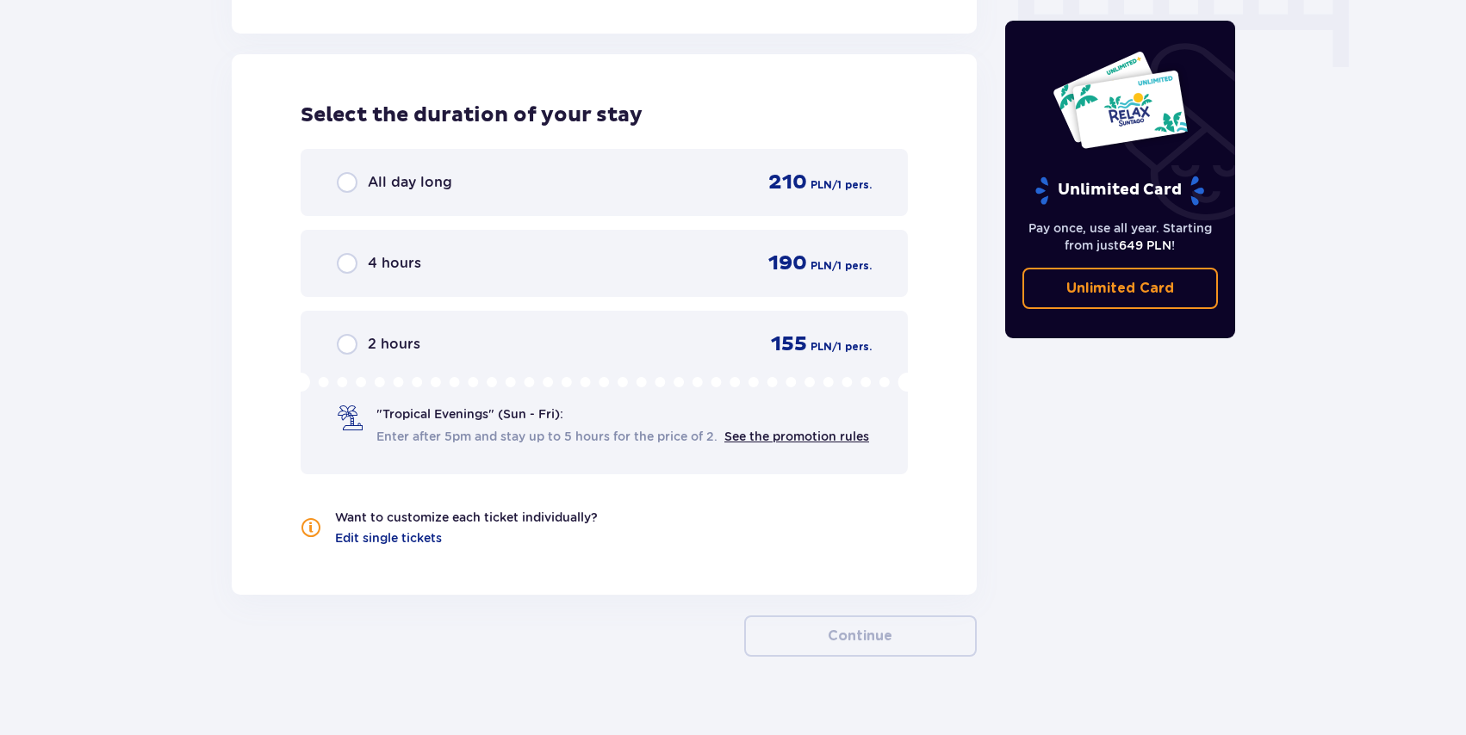
click at [417, 174] on font "All day long" at bounding box center [410, 182] width 84 height 16
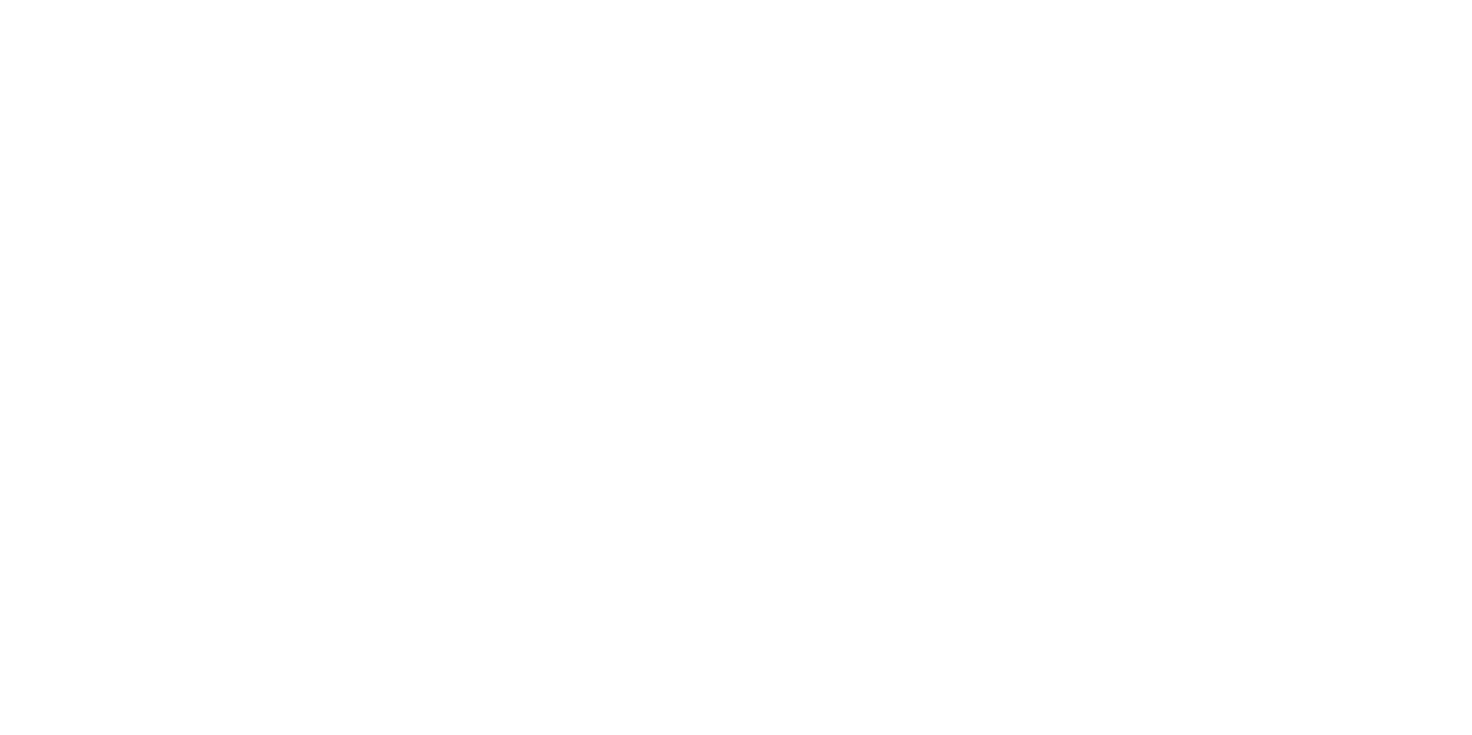
scroll to position [0, 0]
